Goal: Task Accomplishment & Management: Manage account settings

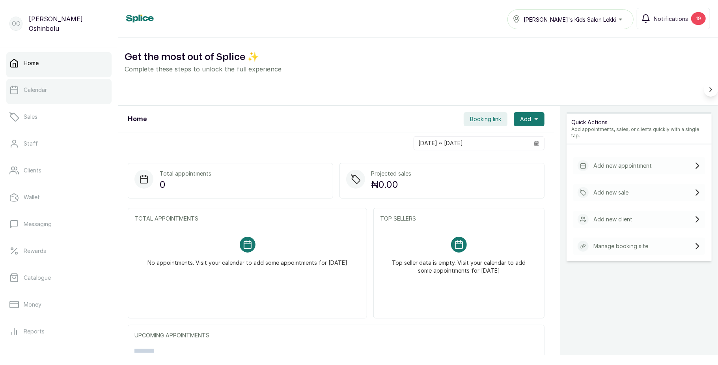
click at [50, 88] on link "Calendar" at bounding box center [58, 90] width 105 height 22
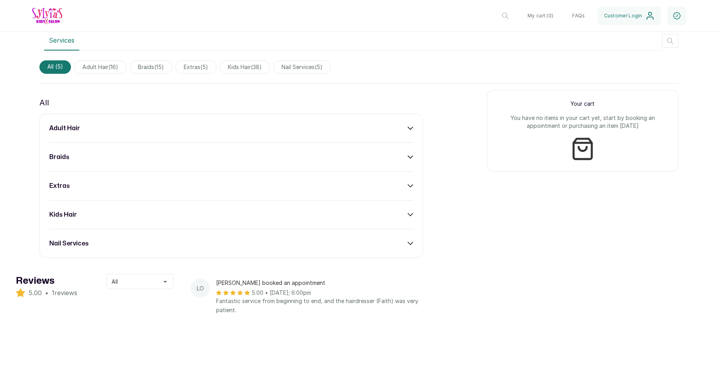
scroll to position [302, 0]
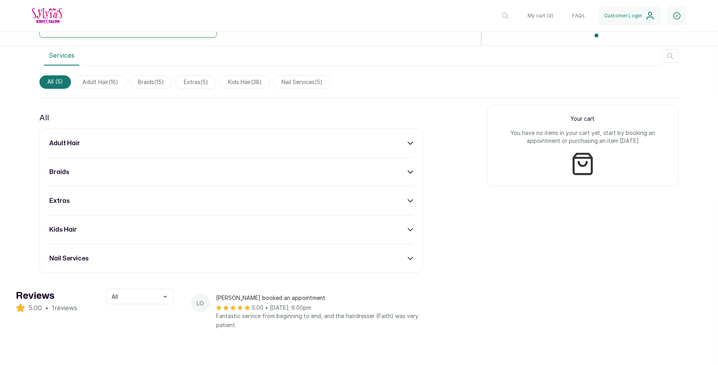
click at [159, 297] on button "All" at bounding box center [140, 296] width 67 height 15
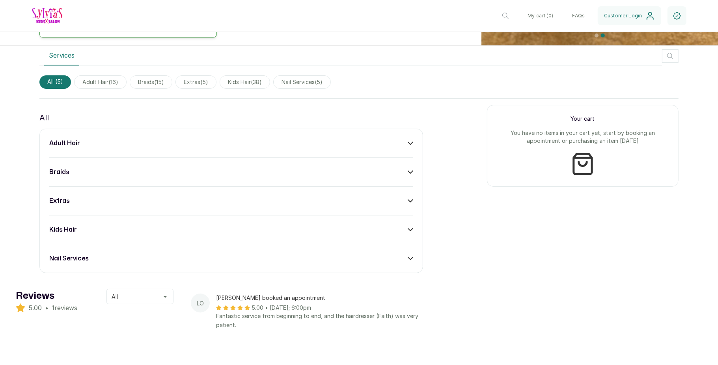
drag, startPoint x: 384, startPoint y: 148, endPoint x: 404, endPoint y: 146, distance: 20.6
click at [404, 146] on div "adult hair braids extras kids hair nail services" at bounding box center [231, 201] width 384 height 144
click at [404, 146] on div "adult hair" at bounding box center [231, 142] width 364 height 9
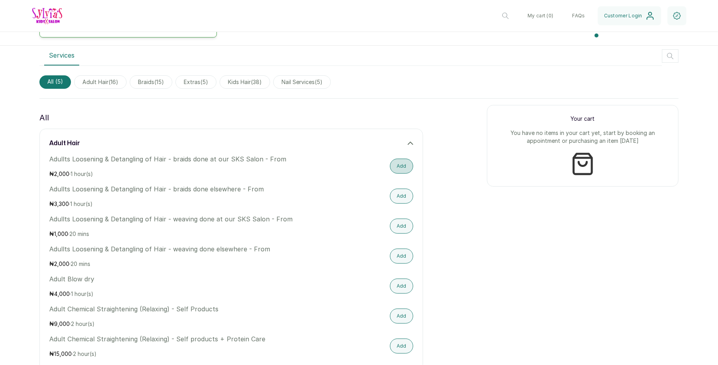
click at [393, 166] on button "Add" at bounding box center [401, 166] width 23 height 15
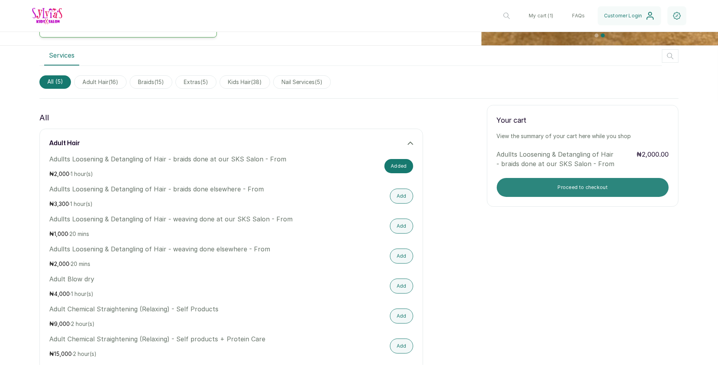
click at [545, 185] on button "Proceed to checkout" at bounding box center [583, 187] width 172 height 19
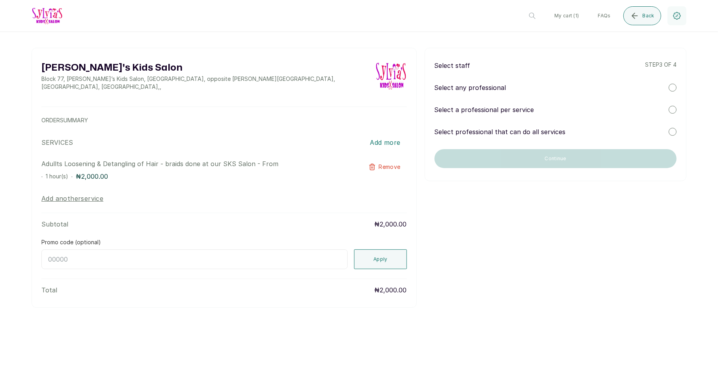
scroll to position [0, 0]
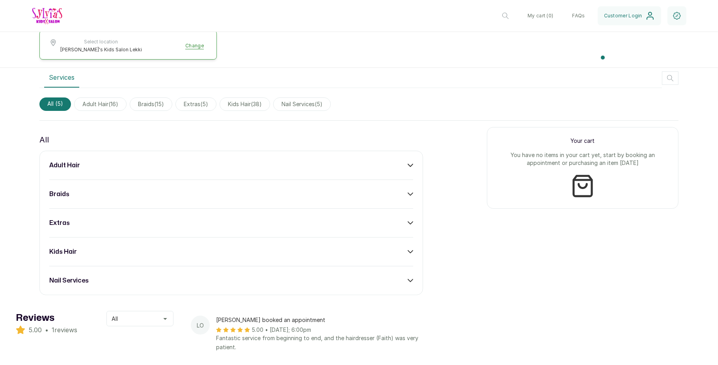
scroll to position [282, 0]
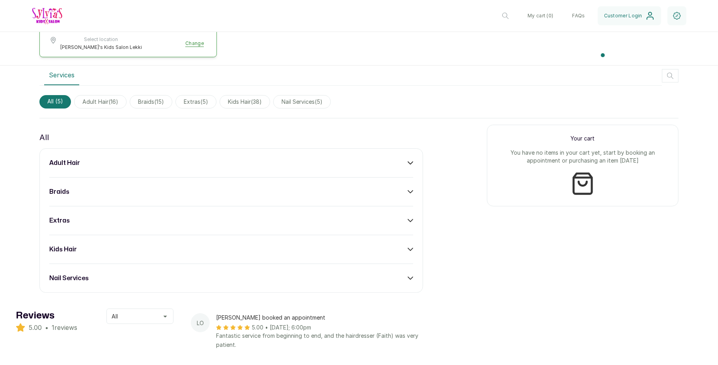
click at [356, 171] on div "adult hair braids extras kids hair nail services" at bounding box center [231, 220] width 384 height 144
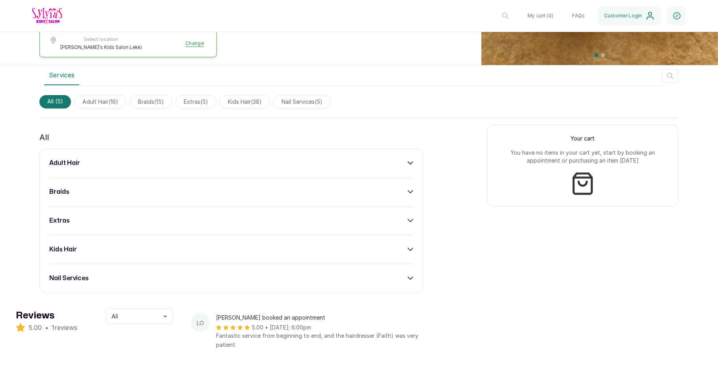
click at [402, 171] on div "adult hair braids extras kids hair nail services" at bounding box center [231, 220] width 384 height 144
click at [401, 165] on div "adult hair" at bounding box center [231, 162] width 364 height 9
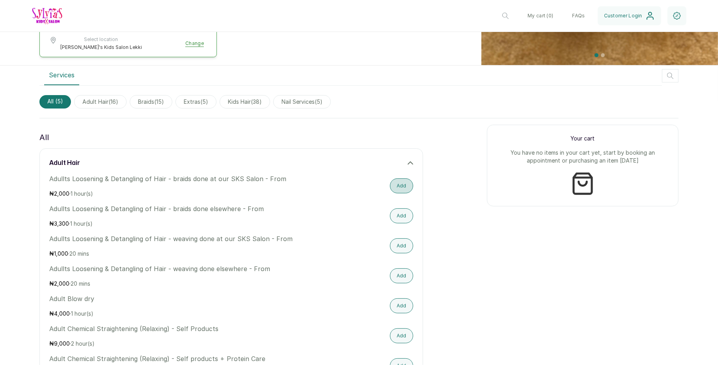
click at [391, 190] on button "Add" at bounding box center [401, 185] width 23 height 15
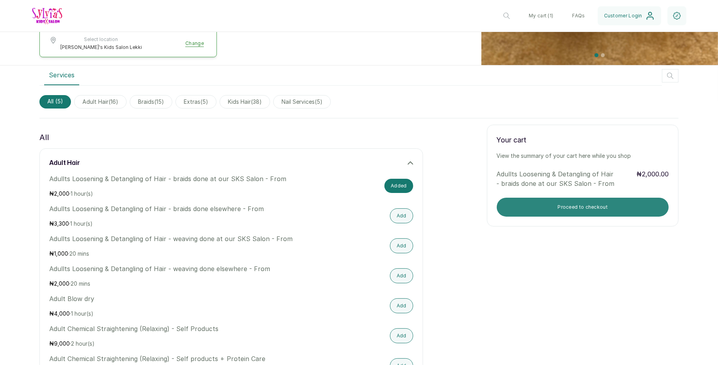
click at [519, 203] on button "Proceed to checkout" at bounding box center [583, 207] width 172 height 19
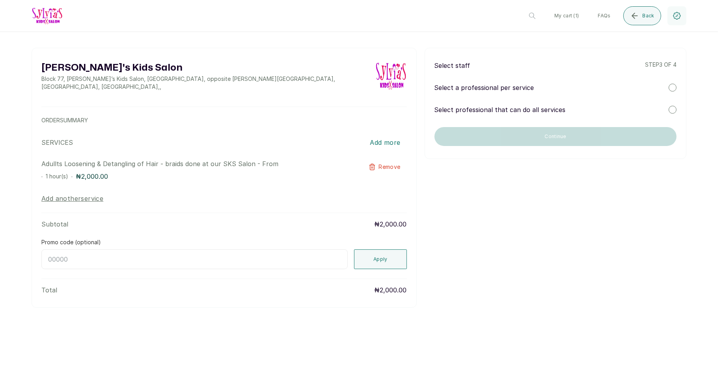
scroll to position [0, 0]
click at [671, 87] on div at bounding box center [673, 88] width 8 height 8
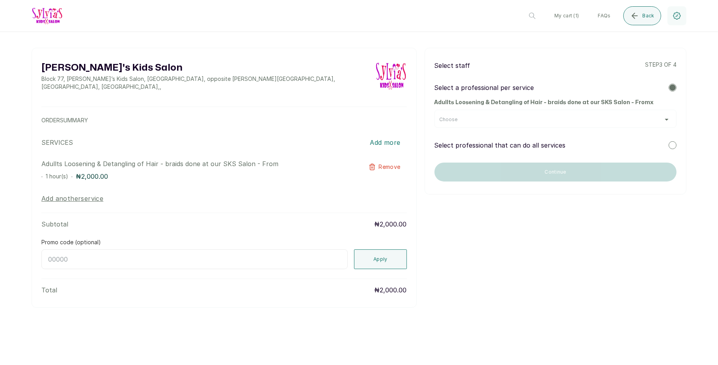
click at [671, 87] on div at bounding box center [673, 87] width 6 height 6
click at [657, 122] on div "Choose" at bounding box center [556, 119] width 232 height 6
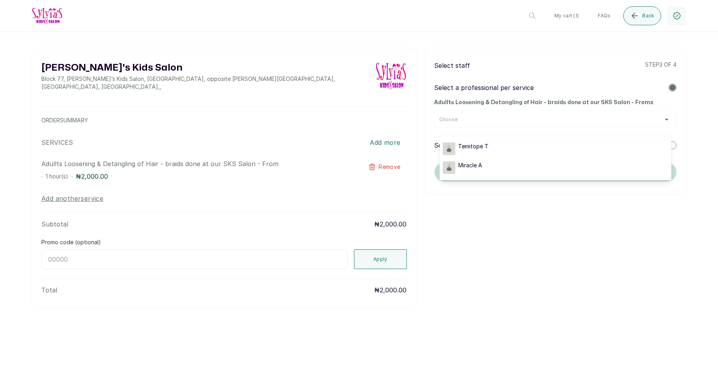
click at [657, 122] on div "Choose" at bounding box center [556, 119] width 232 height 6
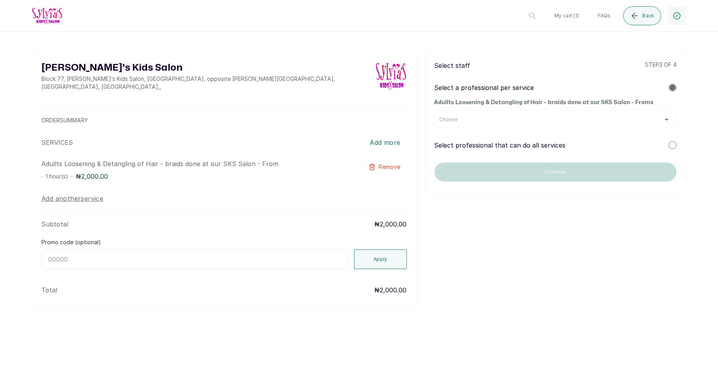
click at [674, 146] on div at bounding box center [673, 145] width 8 height 8
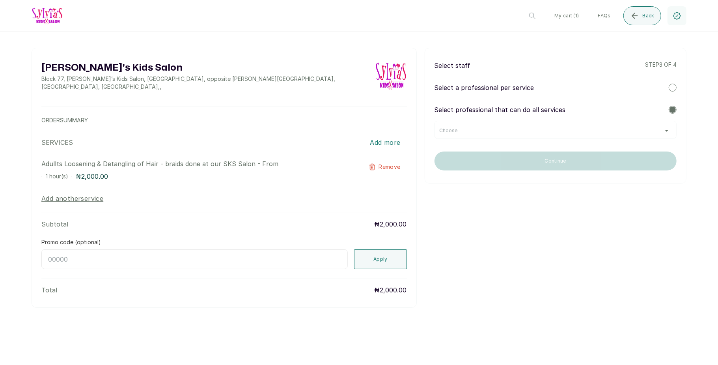
click at [657, 131] on div "Choose" at bounding box center [556, 130] width 232 height 6
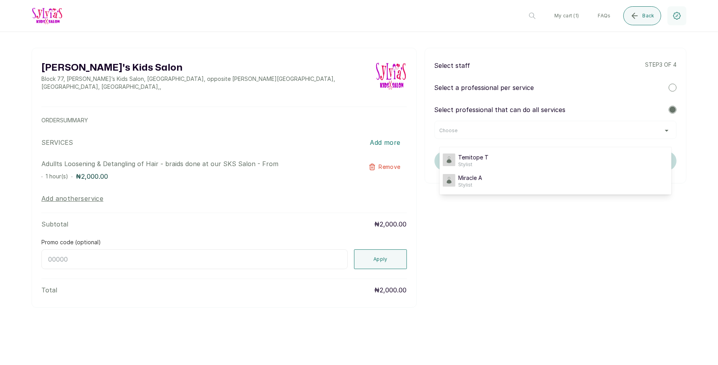
click at [657, 131] on div "Choose" at bounding box center [556, 130] width 232 height 6
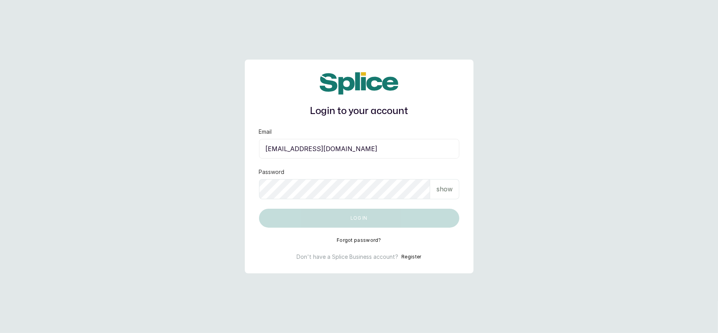
type input "[EMAIL_ADDRESS][DOMAIN_NAME]"
click at [442, 185] on p "show" at bounding box center [445, 188] width 16 height 9
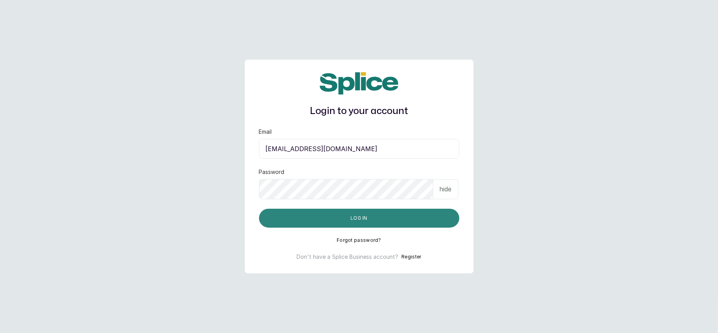
click at [387, 213] on button "Log in" at bounding box center [359, 218] width 200 height 19
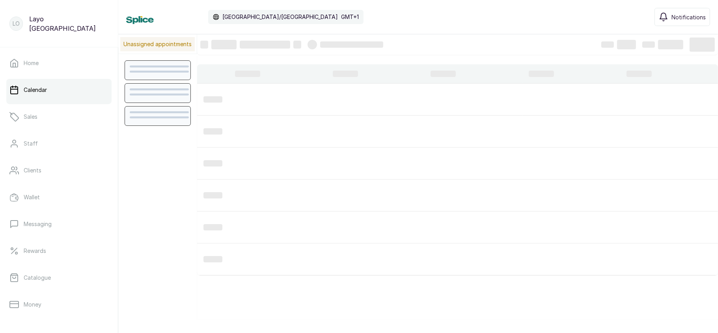
scroll to position [266, 0]
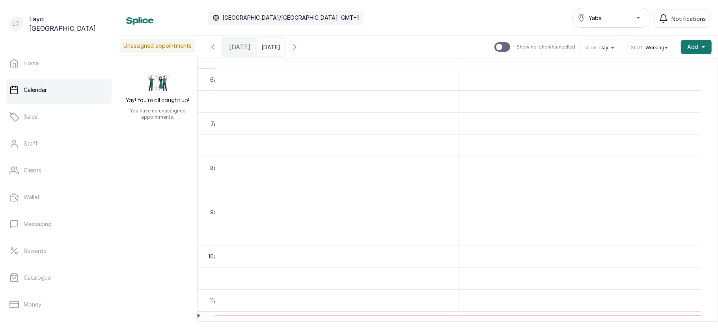
click at [601, 9] on button "Yaba" at bounding box center [612, 18] width 79 height 20
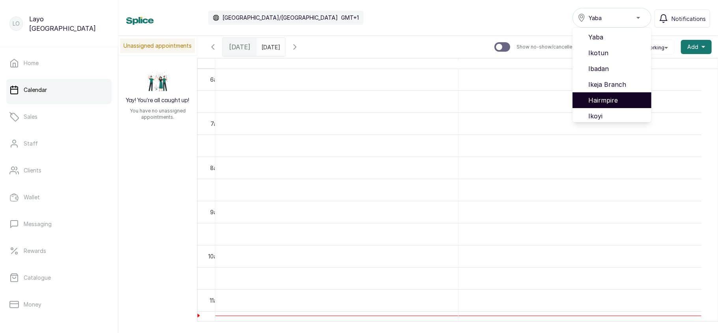
scroll to position [50, 0]
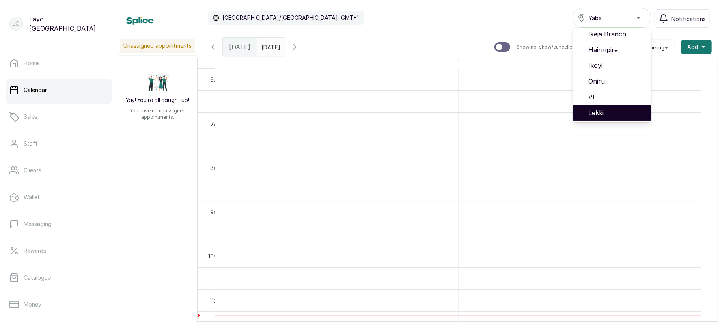
click at [594, 111] on span "Lekki" at bounding box center [617, 112] width 57 height 9
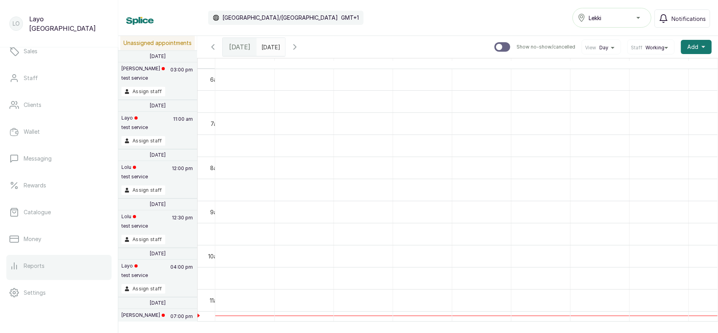
scroll to position [114, 0]
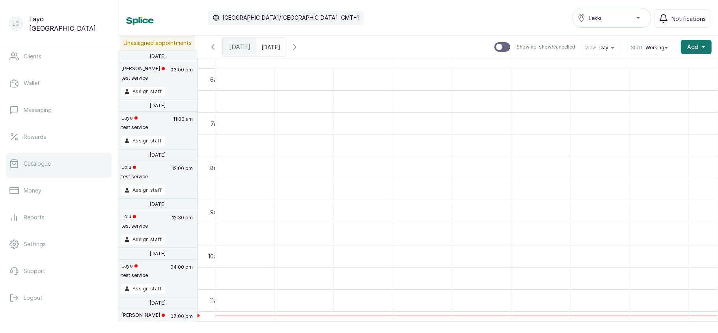
click at [54, 166] on link "Catalogue" at bounding box center [58, 164] width 105 height 22
